Goal: Information Seeking & Learning: Learn about a topic

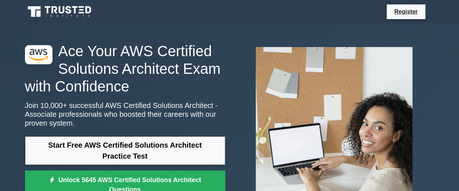
scroll to position [73, 0]
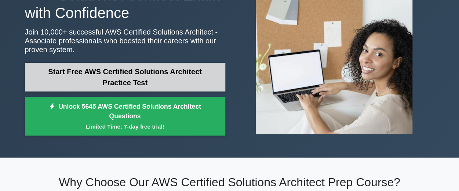
click at [114, 77] on link "Start Free AWS Certified Solutions Architect Practice Test" at bounding box center [125, 77] width 200 height 29
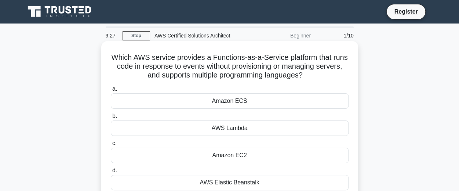
click at [227, 126] on div "AWS Lambda" at bounding box center [230, 127] width 238 height 15
click at [111, 118] on input "b. AWS Lambda" at bounding box center [111, 116] width 0 height 5
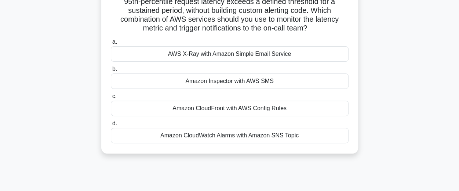
scroll to position [37, 0]
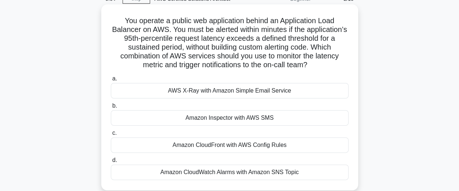
click at [349, 54] on div "You operate a public web application behind an Application Load Balancer on AWS…" at bounding box center [229, 97] width 251 height 180
click at [232, 172] on div "Amazon CloudWatch Alarms with Amazon SNS Topic" at bounding box center [230, 171] width 238 height 15
click at [111, 162] on input "d. Amazon CloudWatch Alarms with Amazon SNS Topic" at bounding box center [111, 160] width 0 height 5
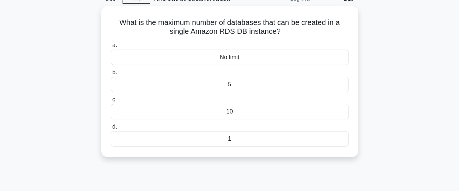
scroll to position [0, 0]
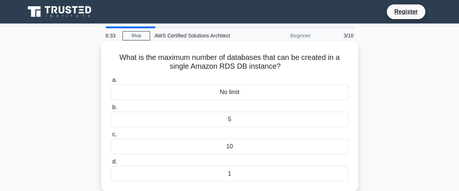
click at [118, 82] on label "a. No limit" at bounding box center [230, 88] width 238 height 24
click at [111, 82] on input "a. No limit" at bounding box center [111, 80] width 0 height 5
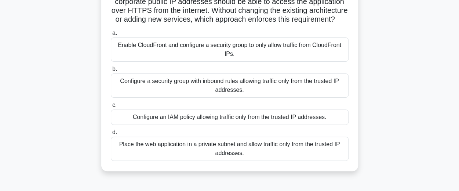
scroll to position [37, 0]
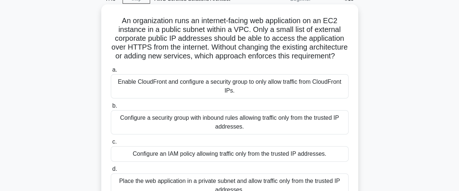
click at [120, 130] on div "Configure a security group with inbound rules allowing traffic only from the tr…" at bounding box center [230, 122] width 238 height 24
click at [111, 108] on input "b. Configure a security group with inbound rules allowing traffic only from the…" at bounding box center [111, 105] width 0 height 5
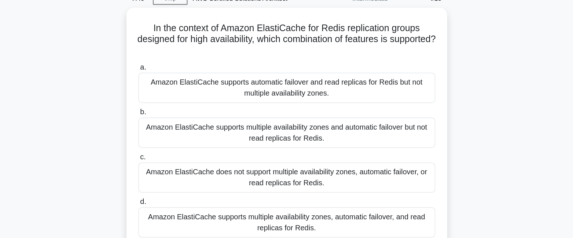
scroll to position [0, 0]
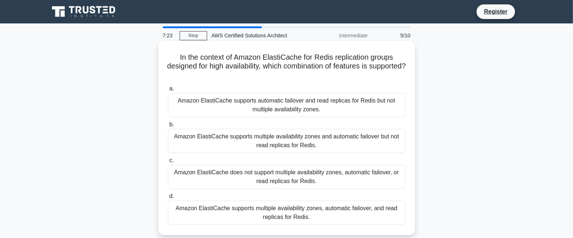
click at [253, 190] on div "Amazon ElastiCache supports multiple availability zones, automatic failover, an…" at bounding box center [287, 213] width 238 height 24
click at [168, 190] on input "d. Amazon ElastiCache supports multiple availability zones, automatic failover,…" at bounding box center [168, 196] width 0 height 5
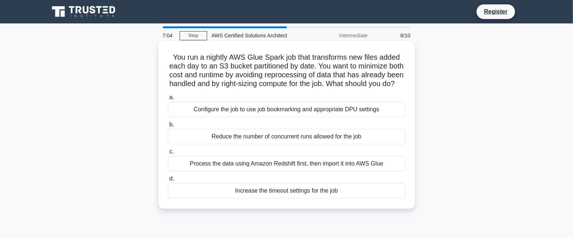
click at [268, 117] on div "Configure the job to use job bookmarking and appropriate DPU settings" at bounding box center [287, 109] width 238 height 15
click at [168, 100] on input "a. Configure the job to use job bookmarking and appropriate DPU settings" at bounding box center [168, 97] width 0 height 5
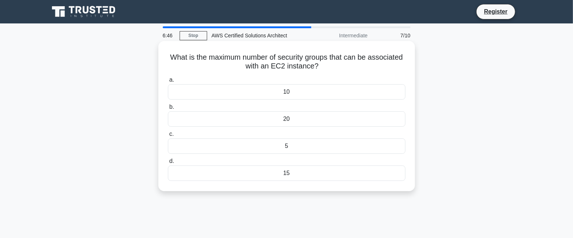
click at [287, 144] on div "5" at bounding box center [287, 146] width 238 height 15
click at [168, 137] on input "c. 5" at bounding box center [168, 134] width 0 height 5
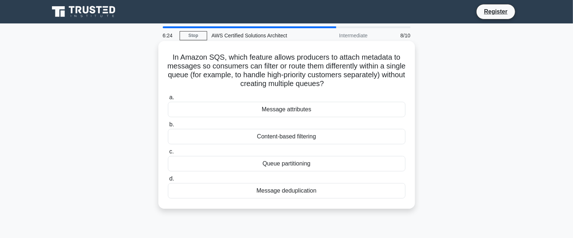
click at [279, 110] on div "Message attributes" at bounding box center [287, 109] width 238 height 15
click at [168, 100] on input "a. Message attributes" at bounding box center [168, 97] width 0 height 5
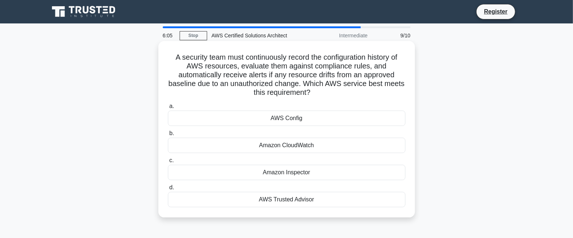
click at [280, 118] on div "AWS Config" at bounding box center [287, 118] width 238 height 15
click at [168, 109] on input "a. AWS Config" at bounding box center [168, 106] width 0 height 5
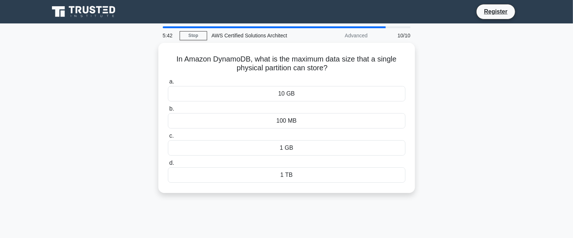
click at [457, 140] on div "In Amazon DynamoDB, what is the maximum data size that a single physical partit…" at bounding box center [287, 122] width 484 height 159
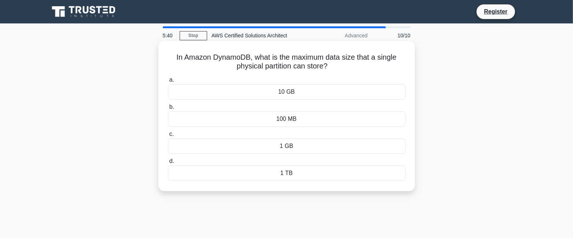
click at [292, 93] on div "10 GB" at bounding box center [287, 91] width 238 height 15
click at [168, 82] on input "a. 10 GB" at bounding box center [168, 80] width 0 height 5
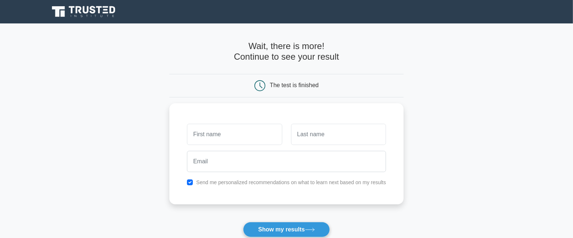
scroll to position [91, 0]
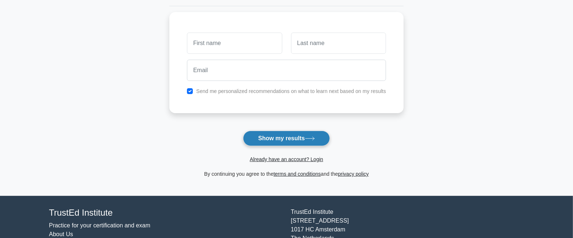
click at [292, 136] on button "Show my results" at bounding box center [286, 138] width 87 height 15
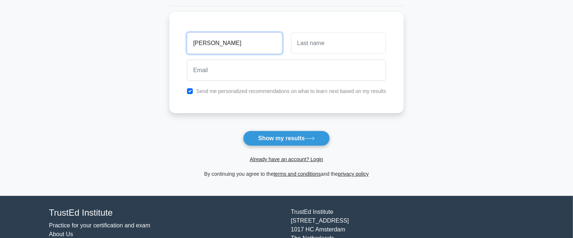
type input "Jim"
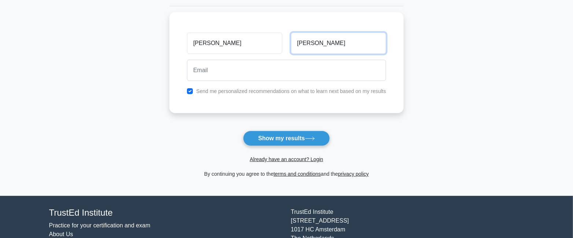
type input "Cole"
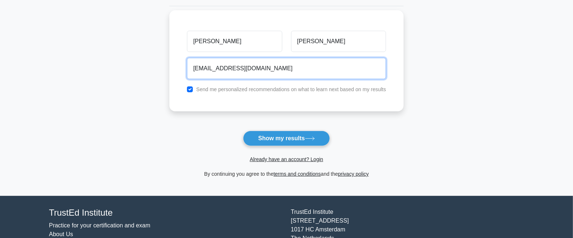
type input "jrcole@gmail.com"
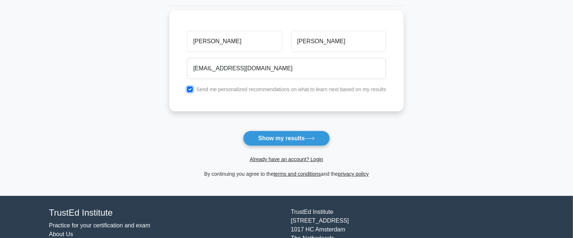
click at [189, 90] on input "checkbox" at bounding box center [190, 90] width 6 height 6
checkbox input "false"
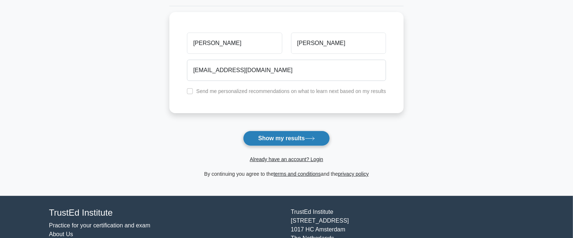
click at [302, 139] on button "Show my results" at bounding box center [286, 138] width 87 height 15
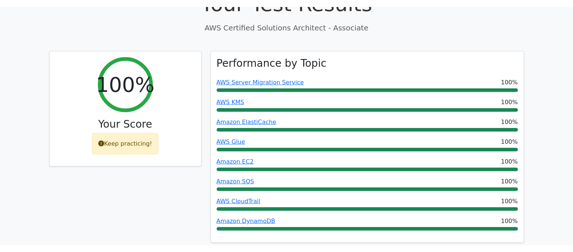
scroll to position [595, 0]
